Goal: Information Seeking & Learning: Learn about a topic

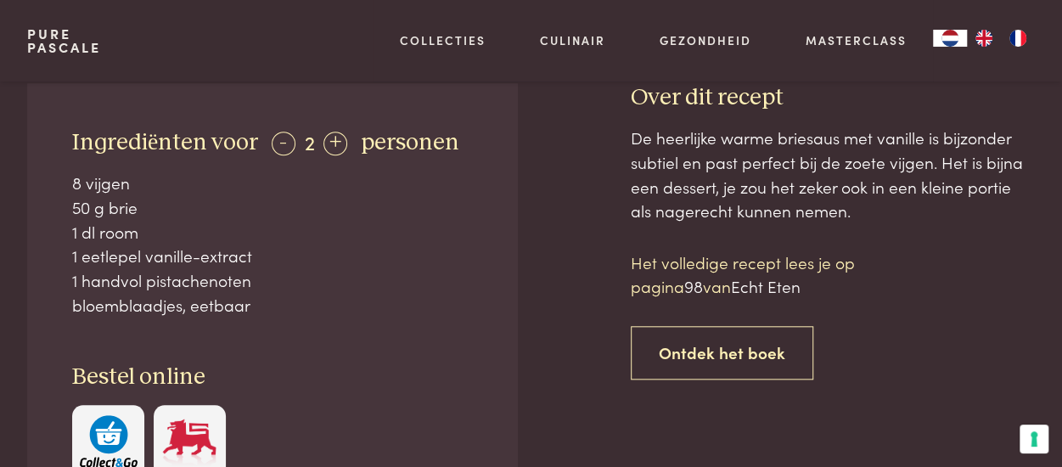
scroll to position [679, 0]
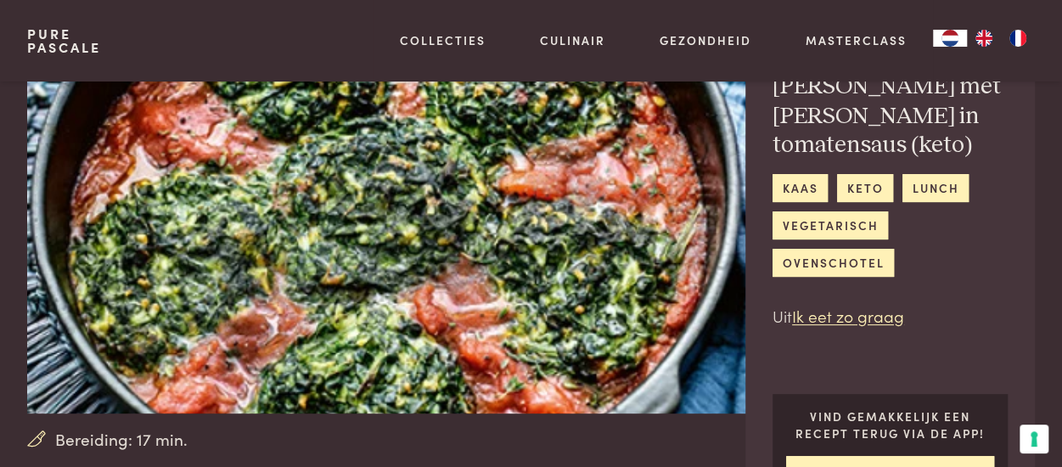
scroll to position [255, 0]
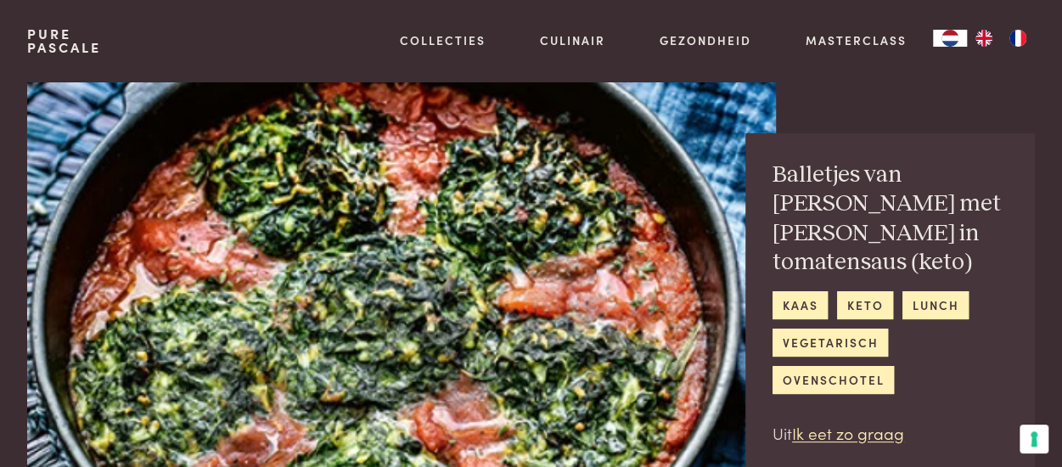
scroll to position [408, 0]
